Goal: Task Accomplishment & Management: Use online tool/utility

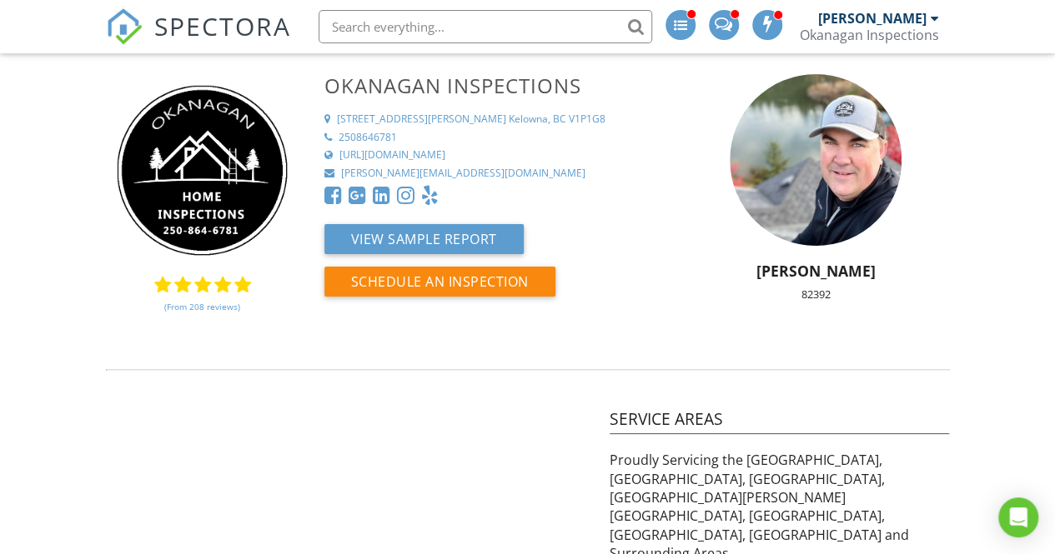
click at [178, 24] on span "SPECTORA" at bounding box center [222, 25] width 137 height 35
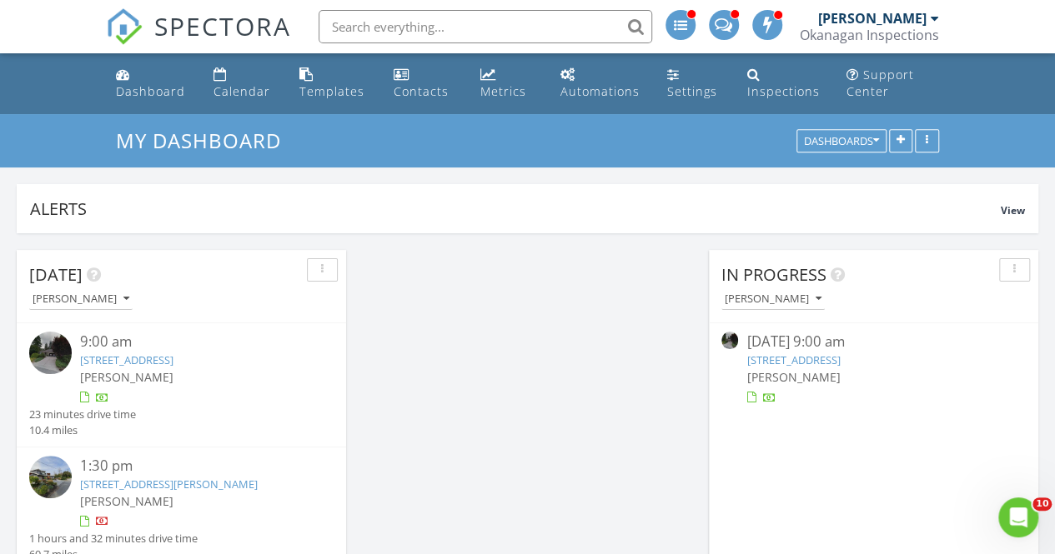
click at [840, 358] on link "[STREET_ADDRESS]" at bounding box center [792, 360] width 93 height 15
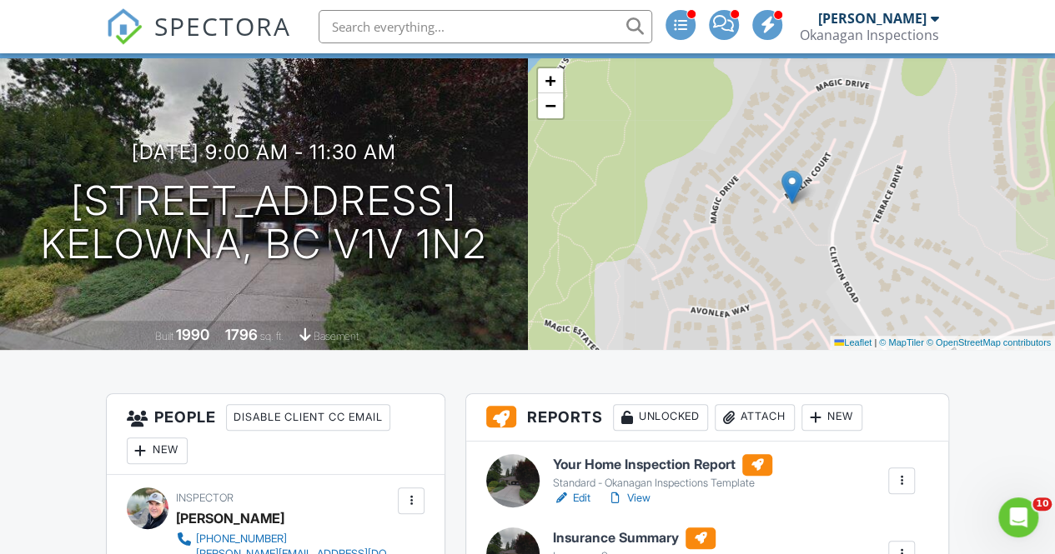
scroll to position [113, 0]
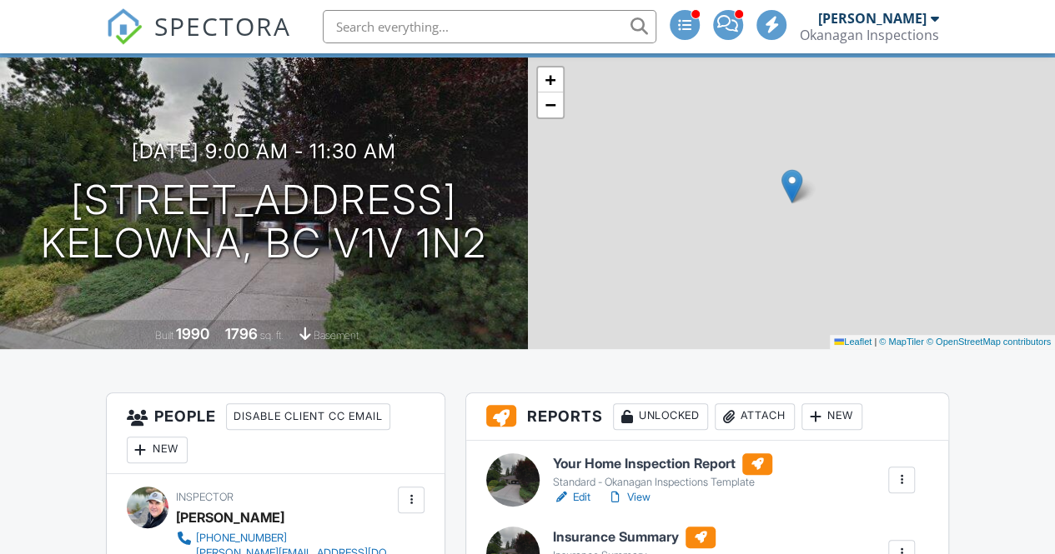
scroll to position [258, 0]
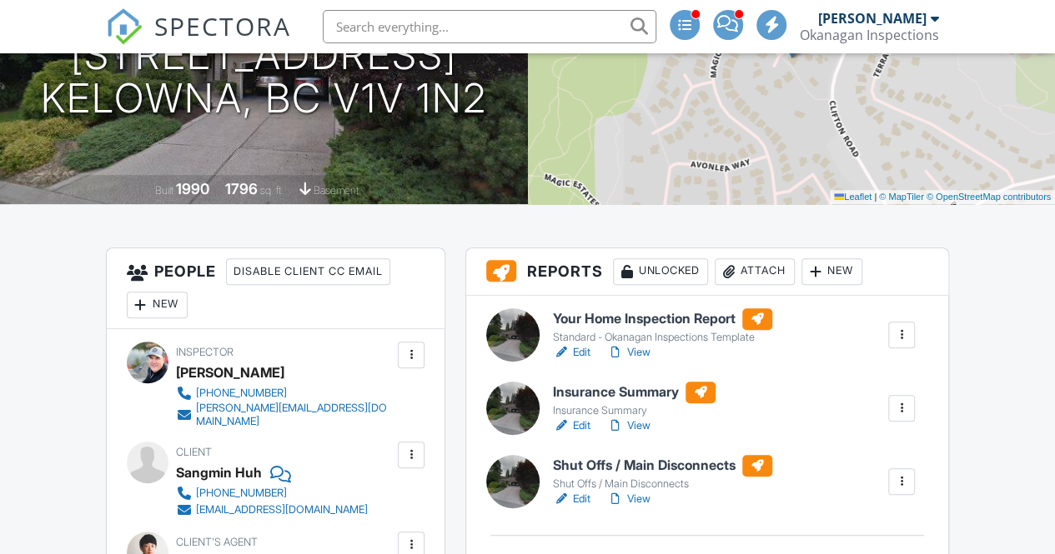
click at [649, 352] on link "View" at bounding box center [628, 352] width 43 height 17
